Goal: Navigation & Orientation: Find specific page/section

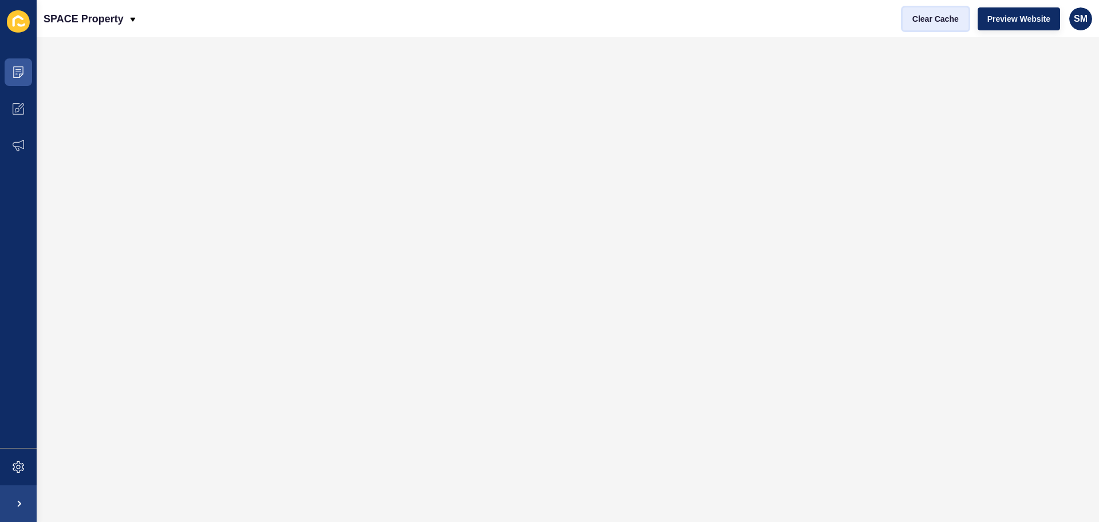
click at [945, 23] on span "Clear Cache" at bounding box center [936, 18] width 46 height 11
click at [10, 70] on span at bounding box center [18, 72] width 37 height 37
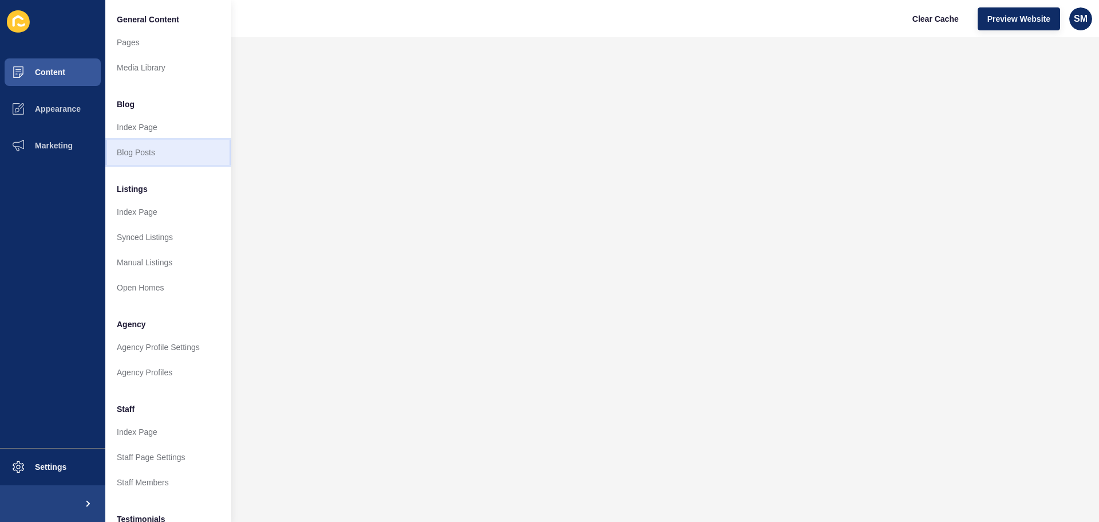
click at [173, 151] on link "Blog Posts" at bounding box center [168, 152] width 126 height 25
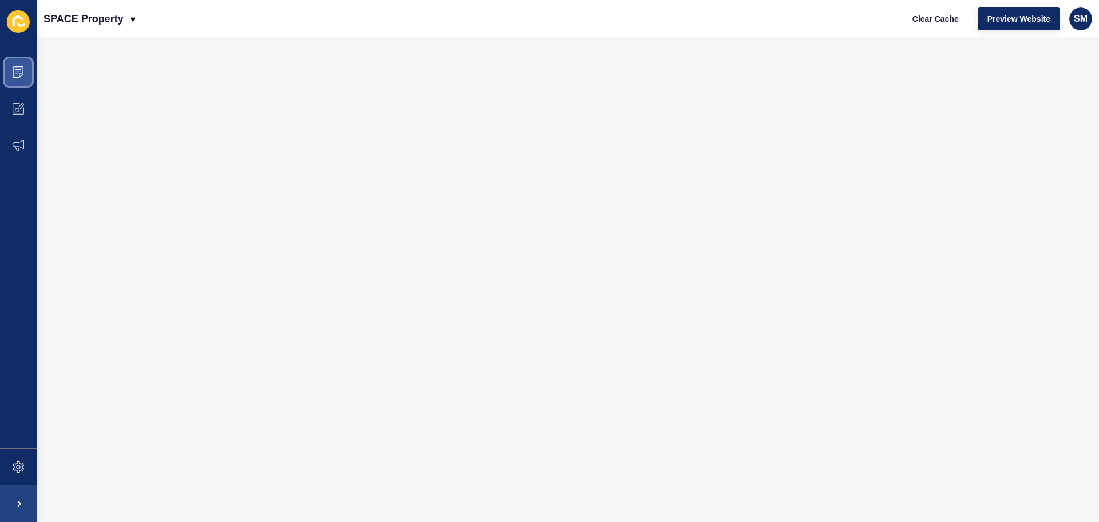
click at [22, 57] on span at bounding box center [18, 72] width 37 height 37
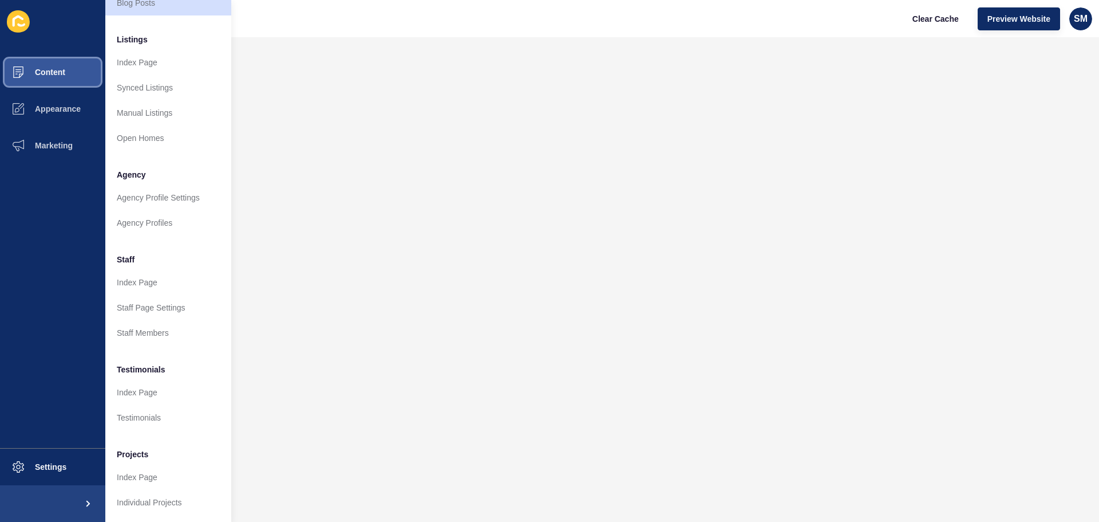
scroll to position [158, 0]
click at [144, 412] on link "Testimonials" at bounding box center [168, 417] width 126 height 25
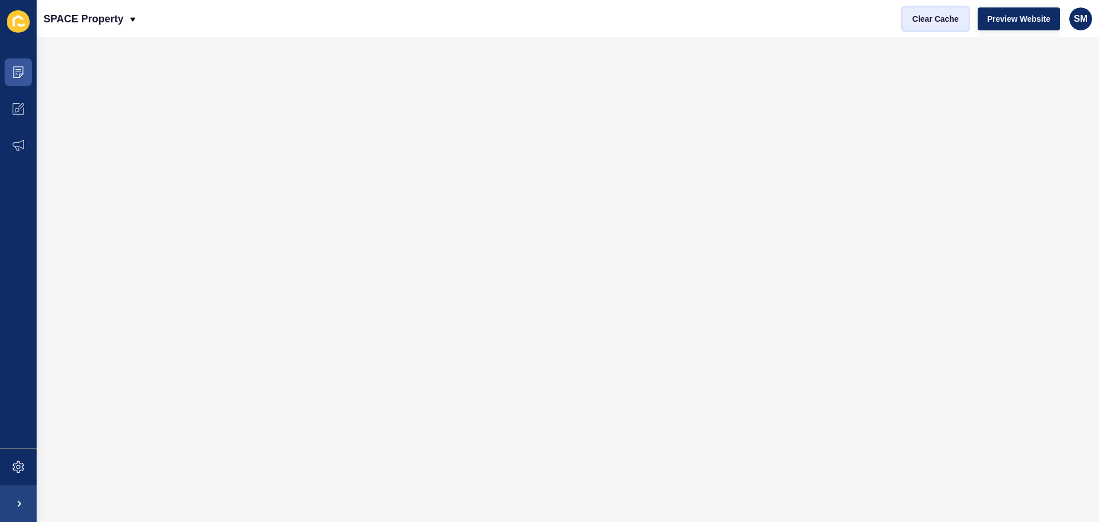
click at [924, 16] on span "Clear Cache" at bounding box center [936, 18] width 46 height 11
